Goal: Book appointment/travel/reservation

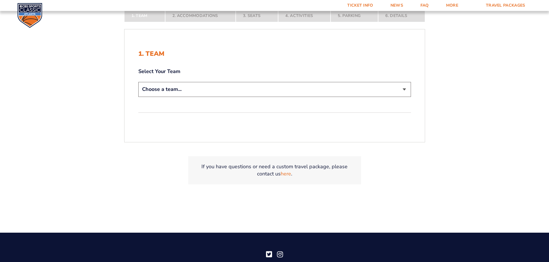
scroll to position [144, 0]
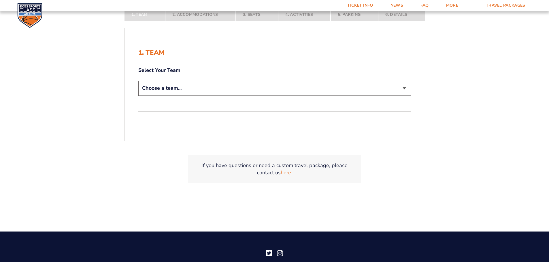
click at [179, 87] on select "Choose a team... [US_STATE] Wildcats [US_STATE] State Buckeyes [US_STATE] Tar H…" at bounding box center [274, 88] width 272 height 15
select select "12756"
click at [138, 81] on select "Choose a team... [US_STATE] Wildcats [US_STATE] State Buckeyes [US_STATE] Tar H…" at bounding box center [274, 88] width 272 height 15
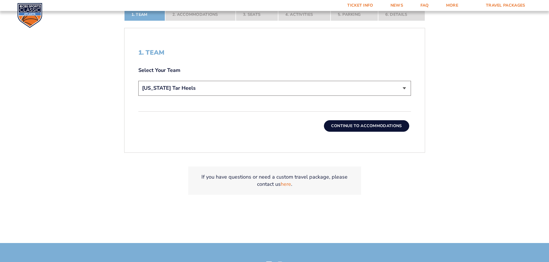
click at [375, 128] on button "Continue To Accommodations" at bounding box center [366, 126] width 85 height 12
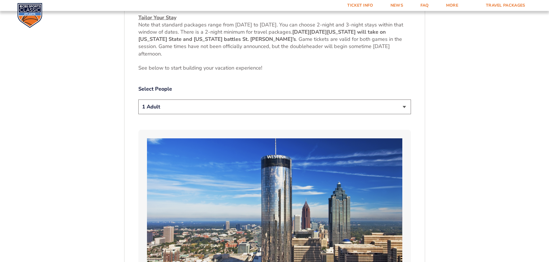
scroll to position [297, 0]
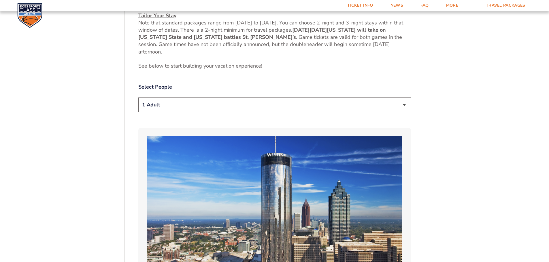
click at [391, 105] on select "1 Adult 2 Adults 3 Adults 4 Adults 2 Adults + 1 Child 2 Adults + 2 Children 2 A…" at bounding box center [274, 105] width 272 height 15
select select "2 Adults"
click at [138, 98] on select "1 Adult 2 Adults 3 Adults 4 Adults 2 Adults + 1 Child 2 Adults + 2 Children 2 A…" at bounding box center [274, 105] width 272 height 15
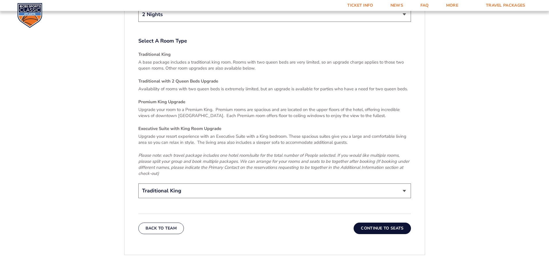
scroll to position [873, 0]
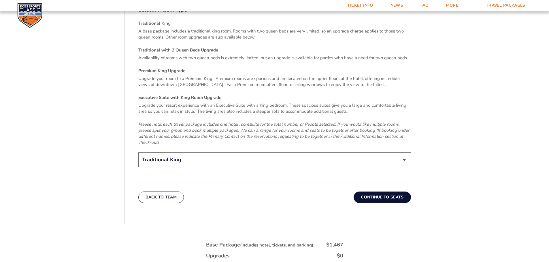
click at [223, 154] on select "Traditional King Traditional with 2 Queen Beds Upgrade (+$45 per night) Premium…" at bounding box center [274, 160] width 272 height 15
select select "Traditional with 2 Queen Beds Upgrade"
click at [138, 153] on select "Traditional King Traditional with 2 Queen Beds Upgrade (+$45 per night) Premium…" at bounding box center [274, 160] width 272 height 15
click at [379, 194] on button "Continue To Seats" at bounding box center [381, 198] width 57 height 12
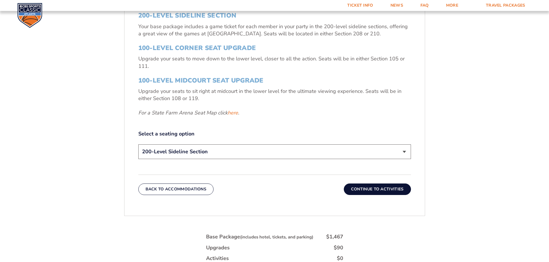
scroll to position [211, 0]
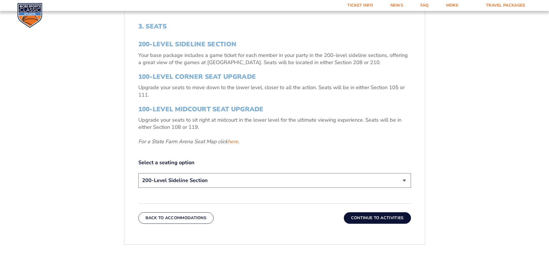
click at [238, 179] on select "200-Level Sideline Section 100-Level Corner Seat Upgrade (+$120 per person) 100…" at bounding box center [274, 180] width 272 height 15
click at [236, 185] on select "200-Level Sideline Section 100-Level Corner Seat Upgrade (+$120 per person) 100…" at bounding box center [274, 180] width 272 height 15
click at [372, 217] on button "Continue To Activities" at bounding box center [377, 219] width 67 height 12
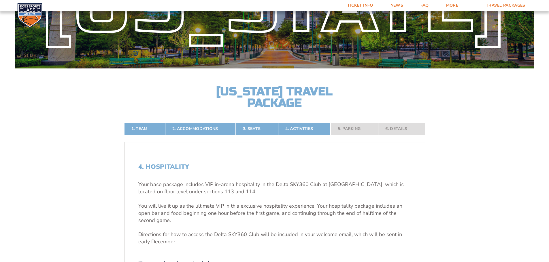
scroll to position [0, 0]
